Goal: Information Seeking & Learning: Learn about a topic

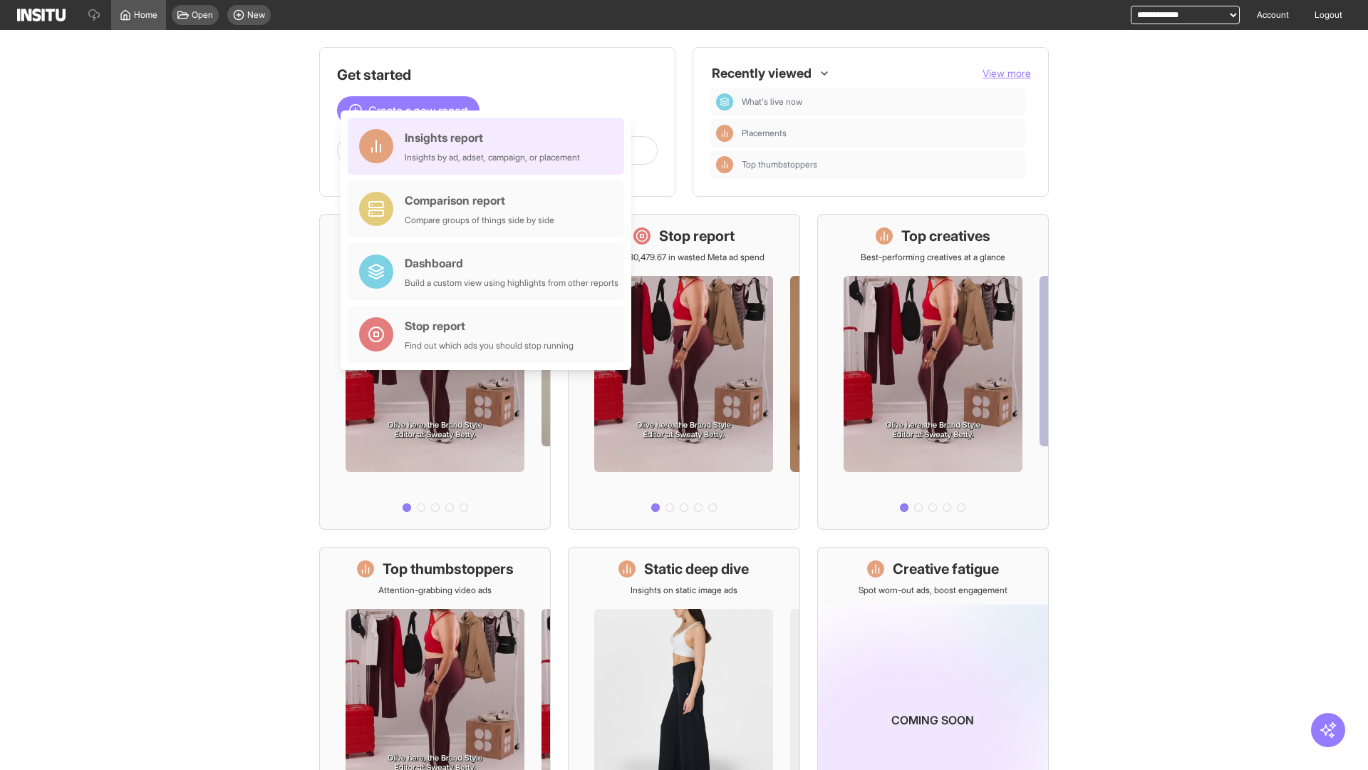
click at [490, 146] on div "Insights report Insights by ad, adset, campaign, or placement" at bounding box center [492, 146] width 175 height 34
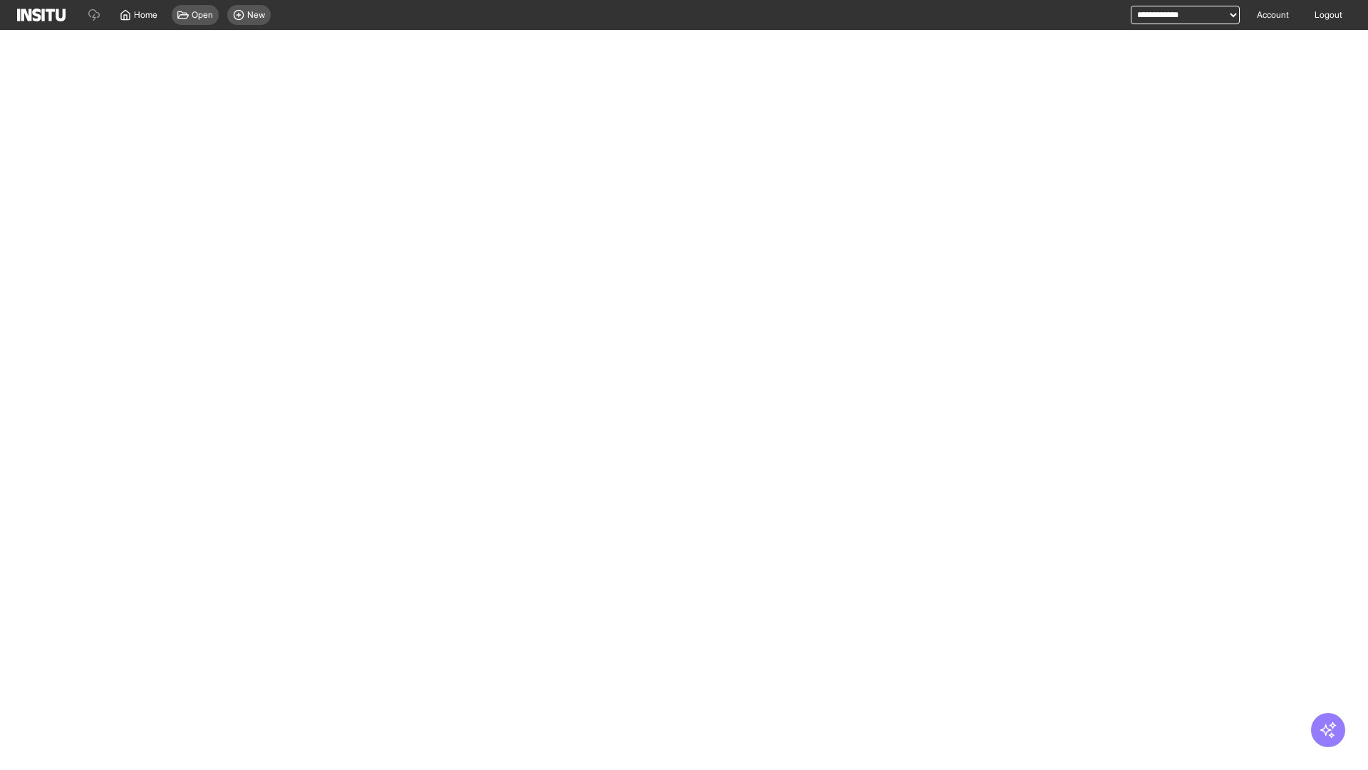
select select "**"
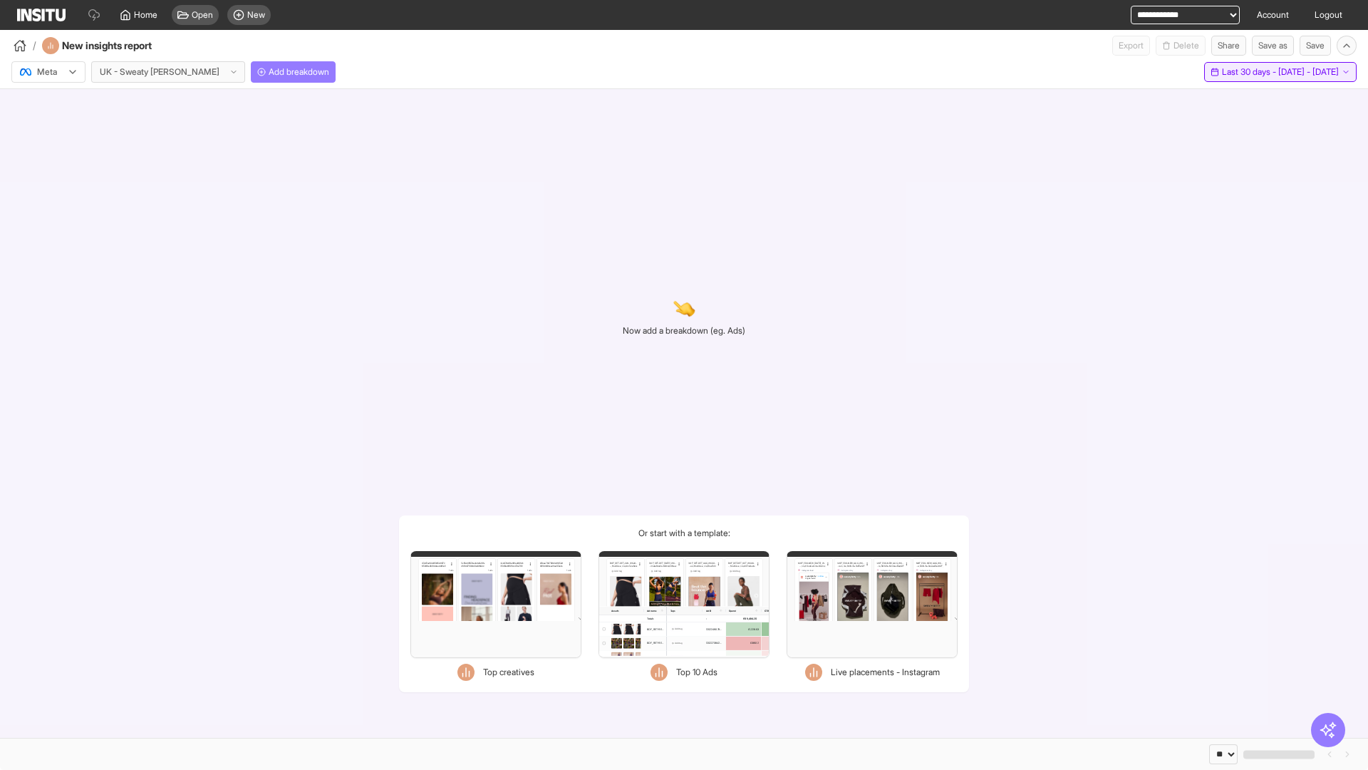
click at [1247, 72] on span "Last 30 days - [DATE] - [DATE]" at bounding box center [1280, 71] width 117 height 11
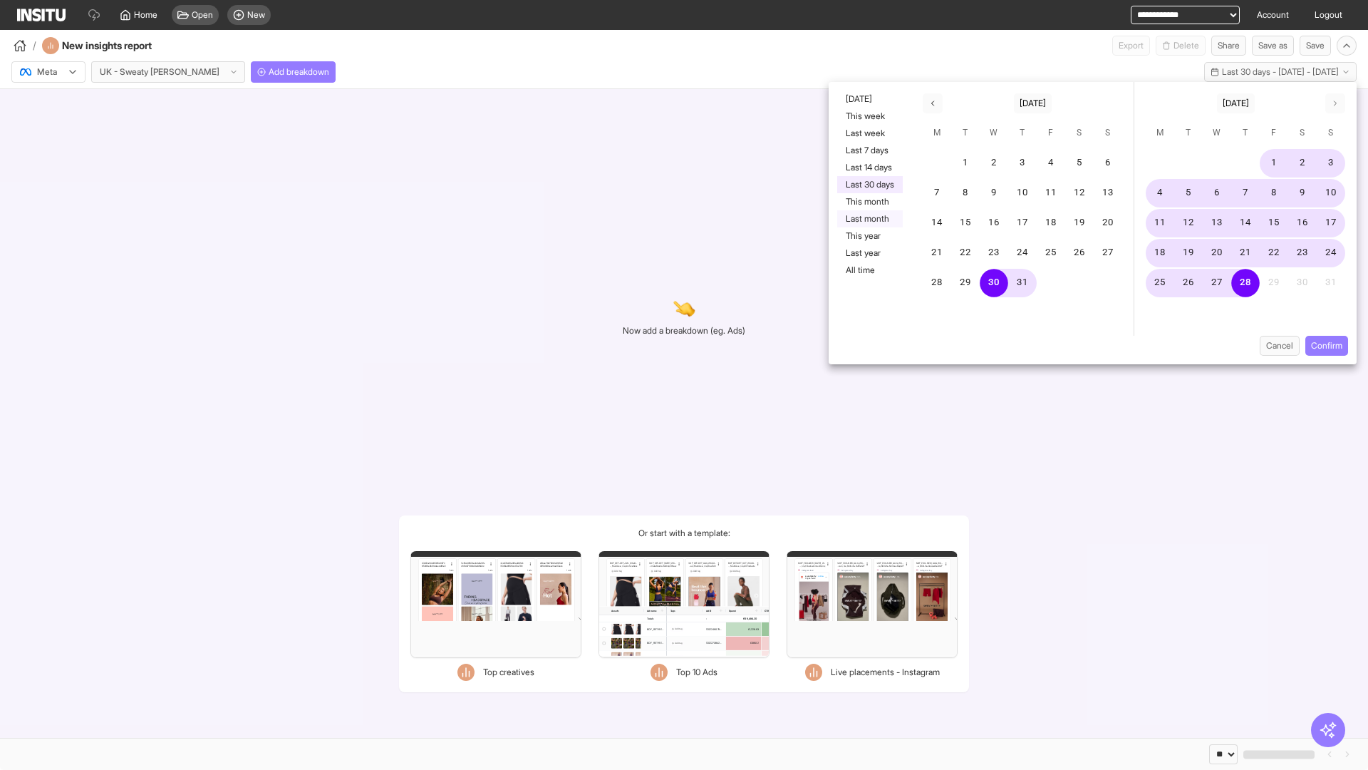
click at [869, 219] on button "Last month" at bounding box center [870, 218] width 66 height 17
